Goal: Check status: Check status

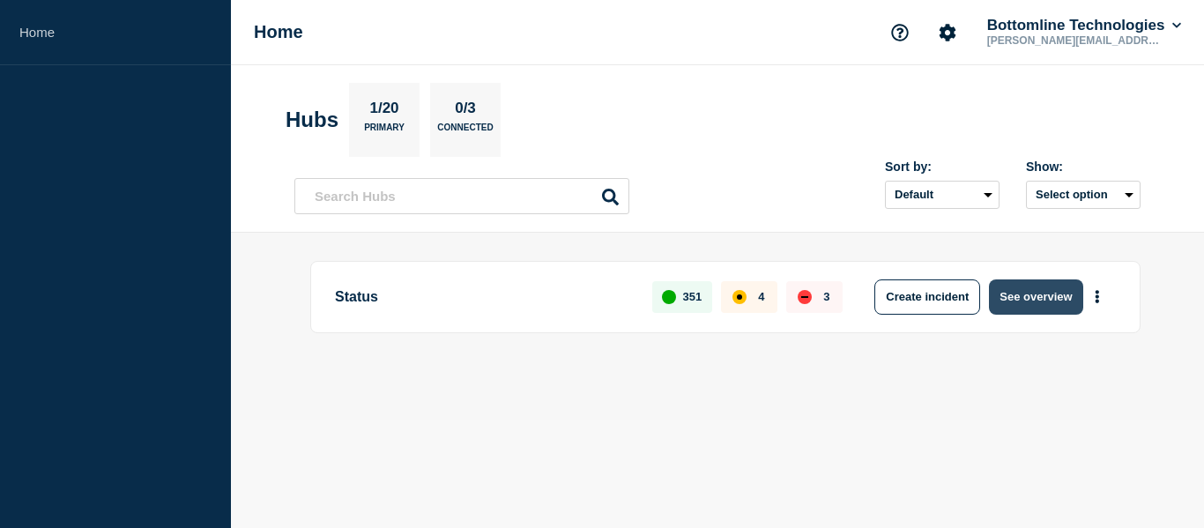
click at [1063, 303] on button "See overview" at bounding box center [1035, 296] width 93 height 35
